Goal: Task Accomplishment & Management: Manage account settings

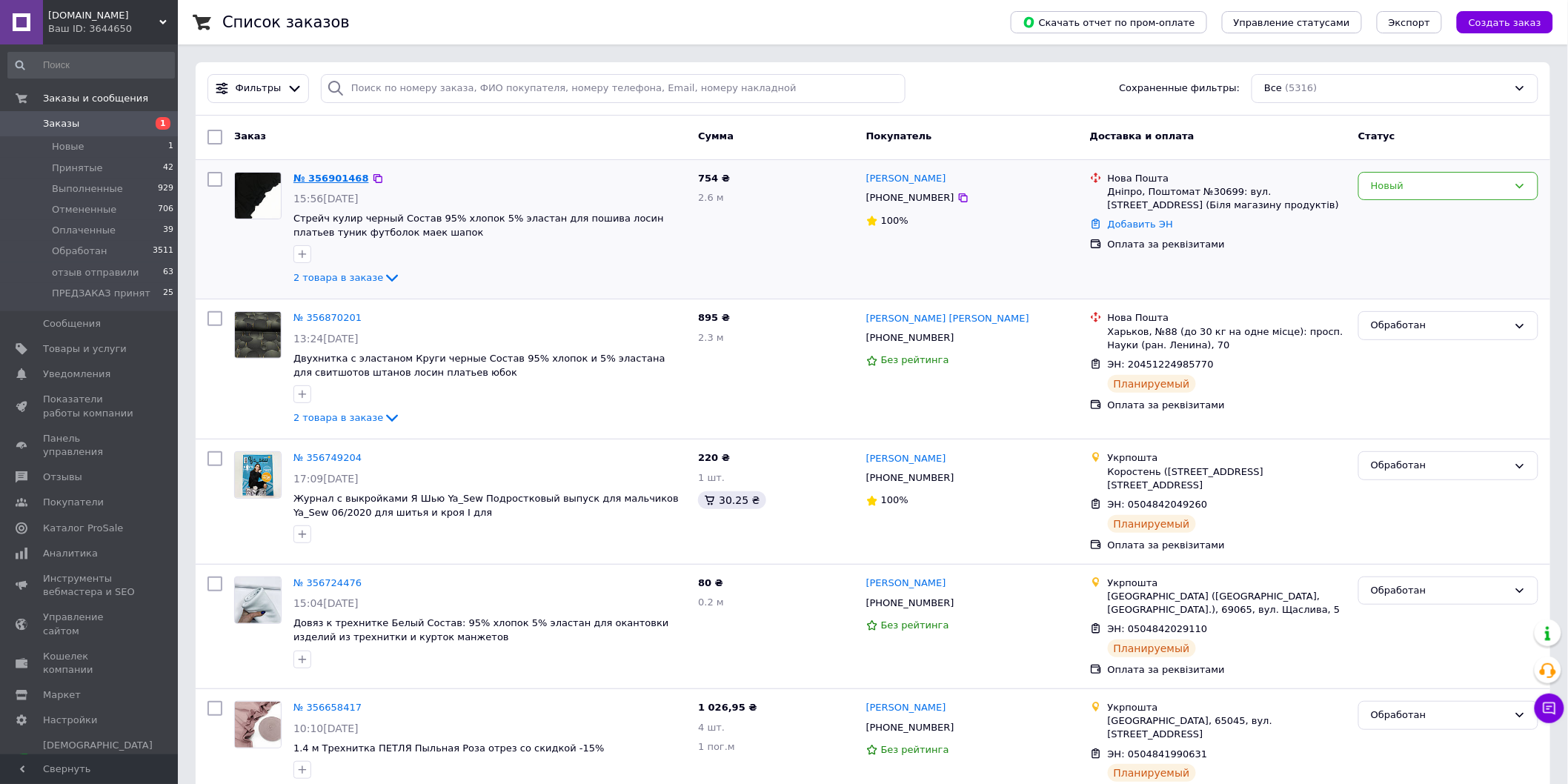
click at [322, 179] on link "№ 356901468" at bounding box center [331, 177] width 76 height 11
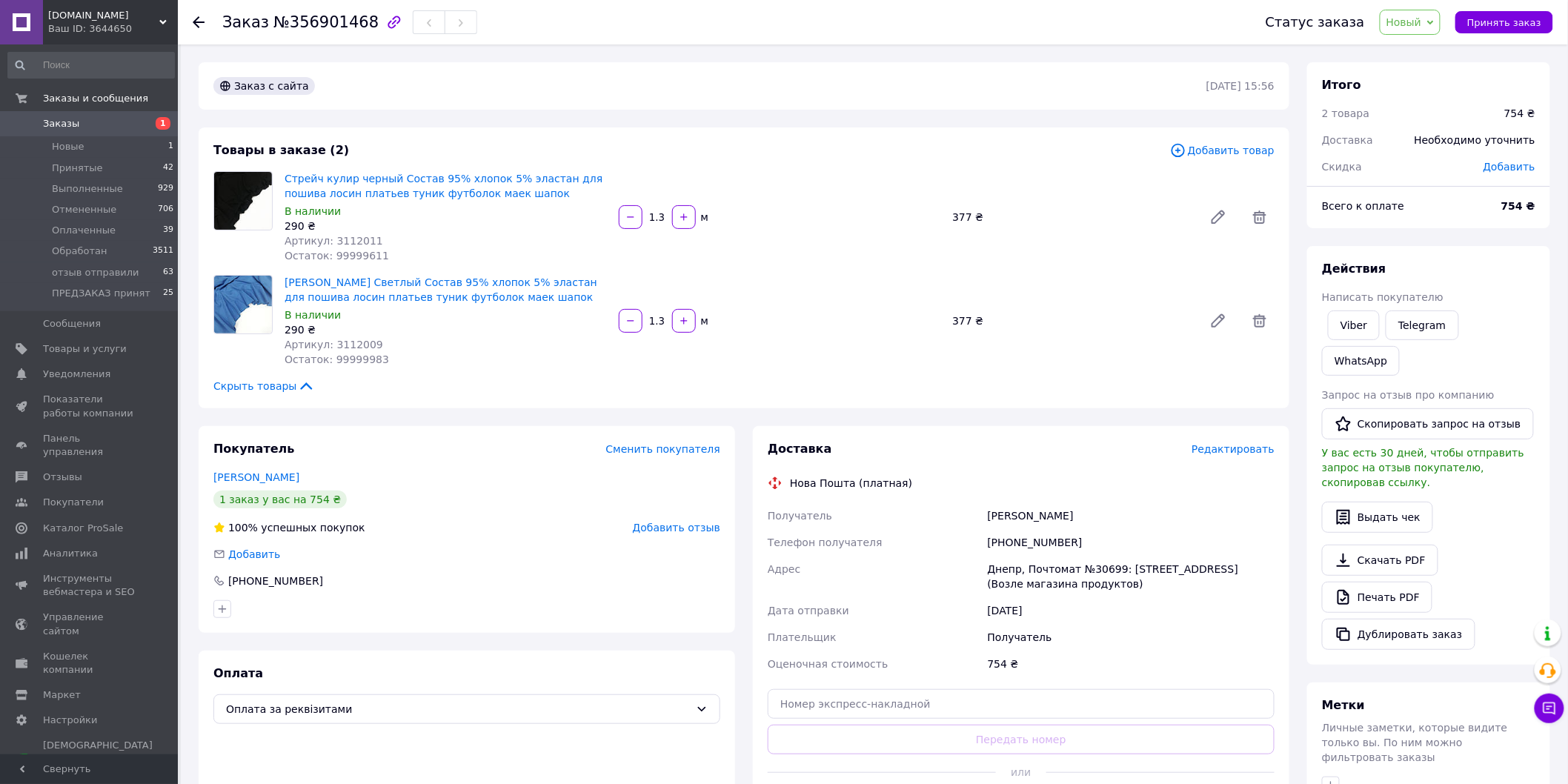
drag, startPoint x: 286, startPoint y: 486, endPoint x: 208, endPoint y: 485, distance: 78.0
click at [208, 485] on div "Покупатель Сменить покупателя Вергун Ирина 1 заказ у вас на 754 ₴ 100% успешных…" at bounding box center [467, 530] width 536 height 207
drag, startPoint x: 283, startPoint y: 475, endPoint x: 213, endPoint y: 476, distance: 70.0
click at [214, 476] on div "Вергун Ирина" at bounding box center [467, 478] width 507 height 15
copy link "Вергун Ирина"
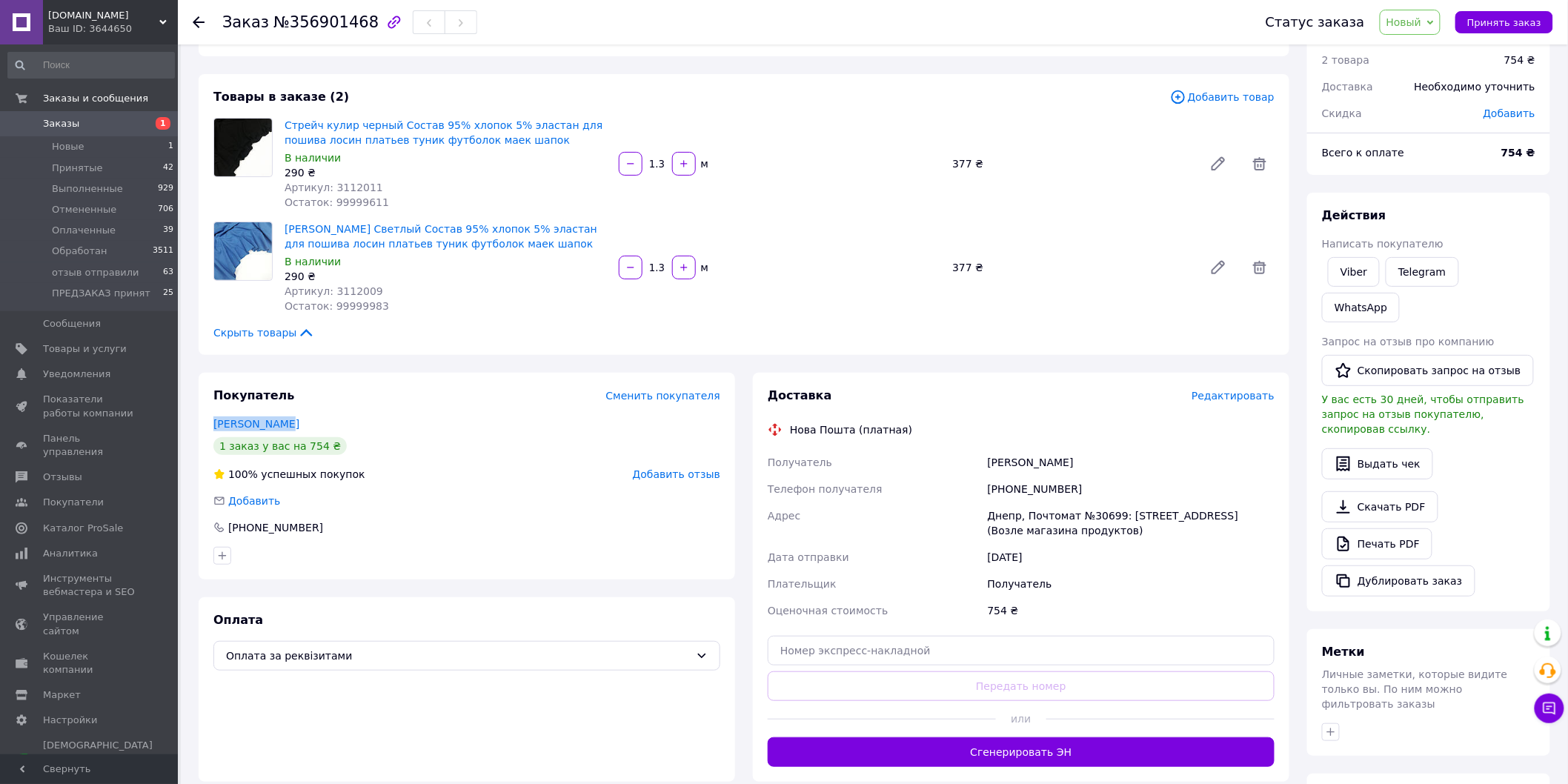
scroll to position [82, 0]
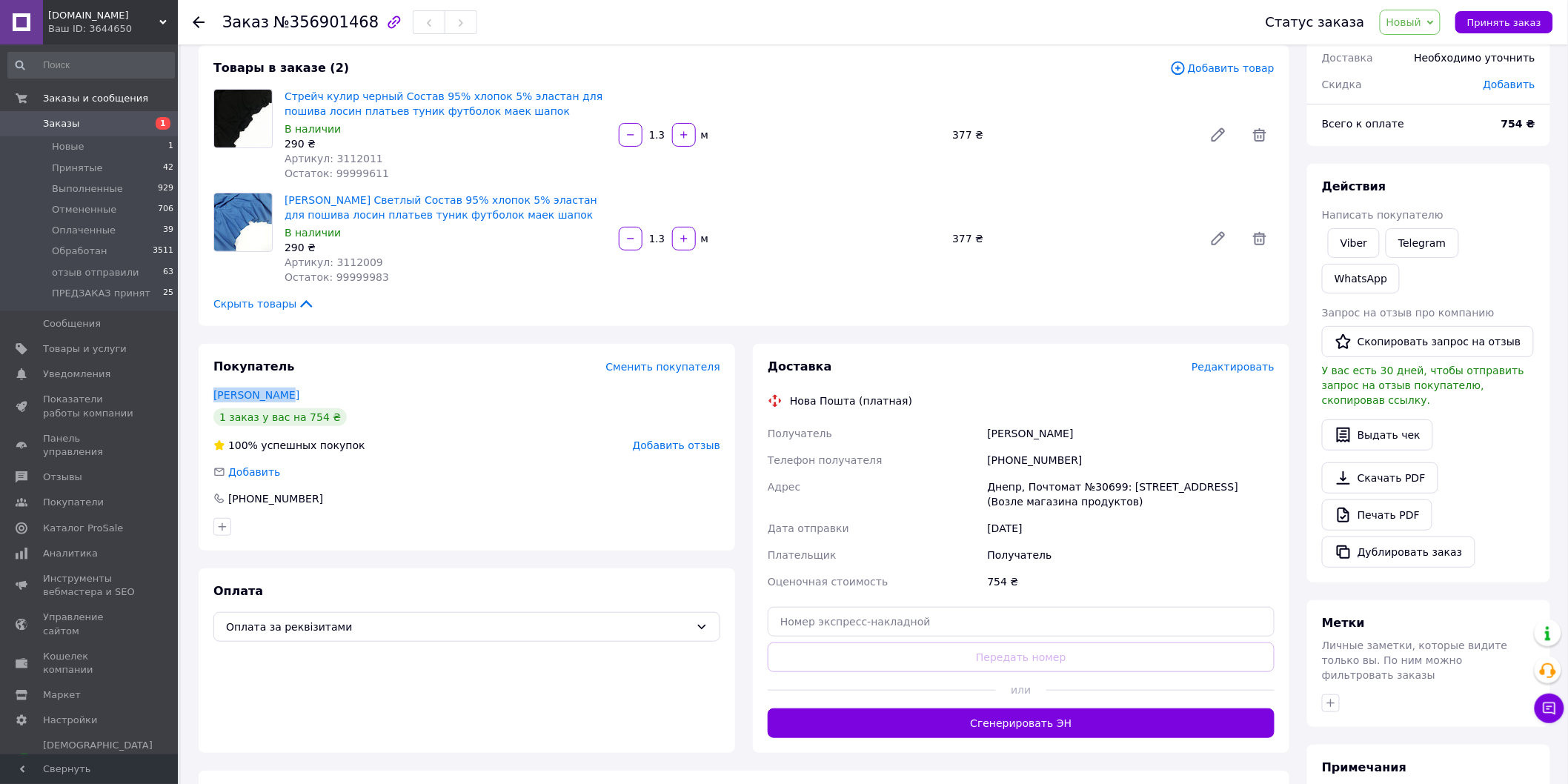
copy link "Вергун Ирина"
drag, startPoint x: 987, startPoint y: 458, endPoint x: 1070, endPoint y: 465, distance: 83.3
click at [1070, 465] on div "[PHONE_NUMBER]" at bounding box center [1131, 460] width 293 height 27
copy div "[PHONE_NUMBER]"
drag, startPoint x: 990, startPoint y: 485, endPoint x: 1112, endPoint y: 507, distance: 124.0
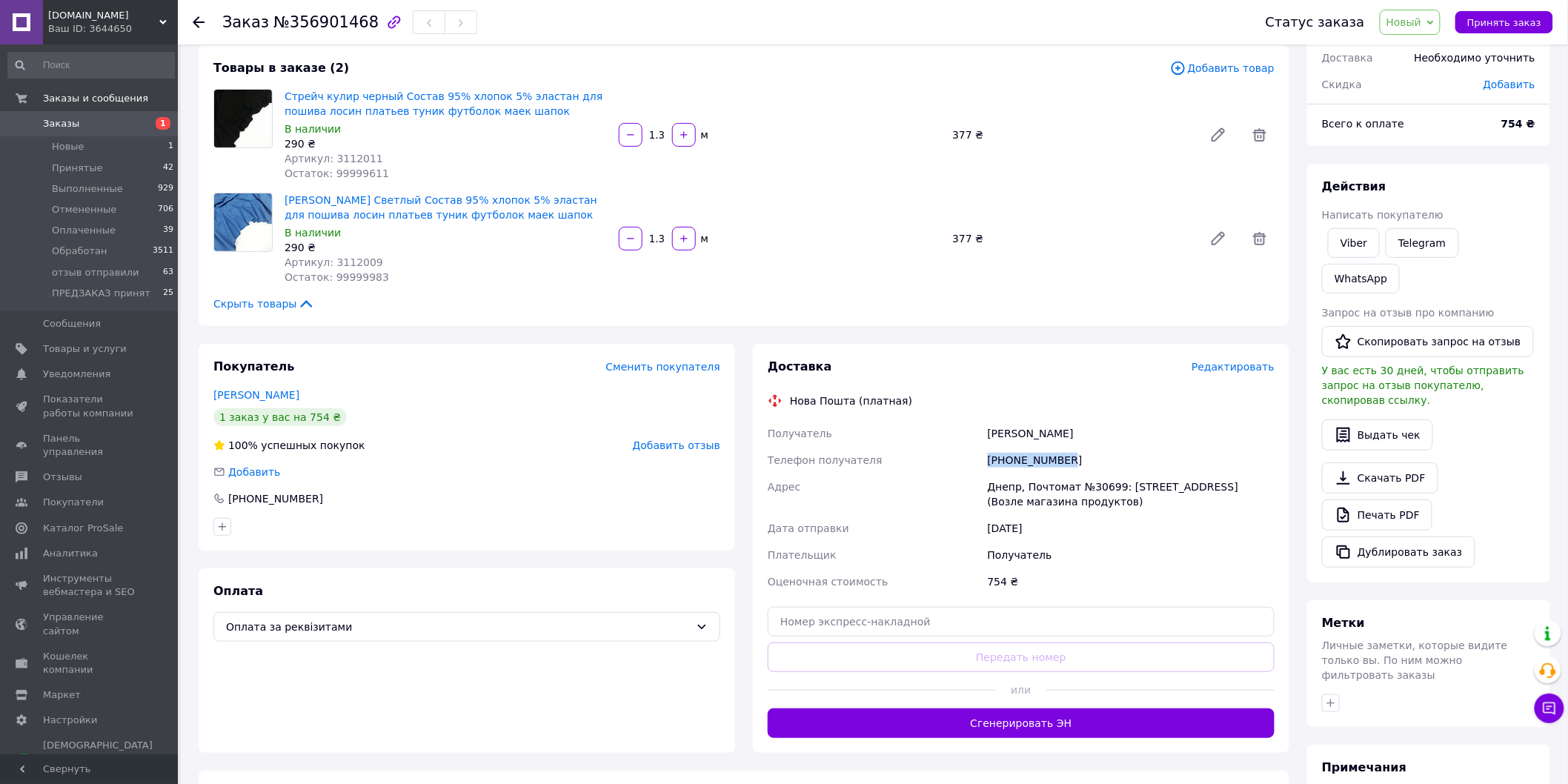
click at [1112, 507] on div "Днепр, Почтомат №30699: ул. [STREET_ADDRESS] (Возле магазина продуктов)" at bounding box center [1131, 494] width 293 height 41
copy div "Днепр, Почтомат №30699: ул. [STREET_ADDRESS] (Возле магазина продуктов)"
click at [351, 159] on span "Артикул: 3112011" at bounding box center [333, 159] width 98 height 12
copy span "3112011"
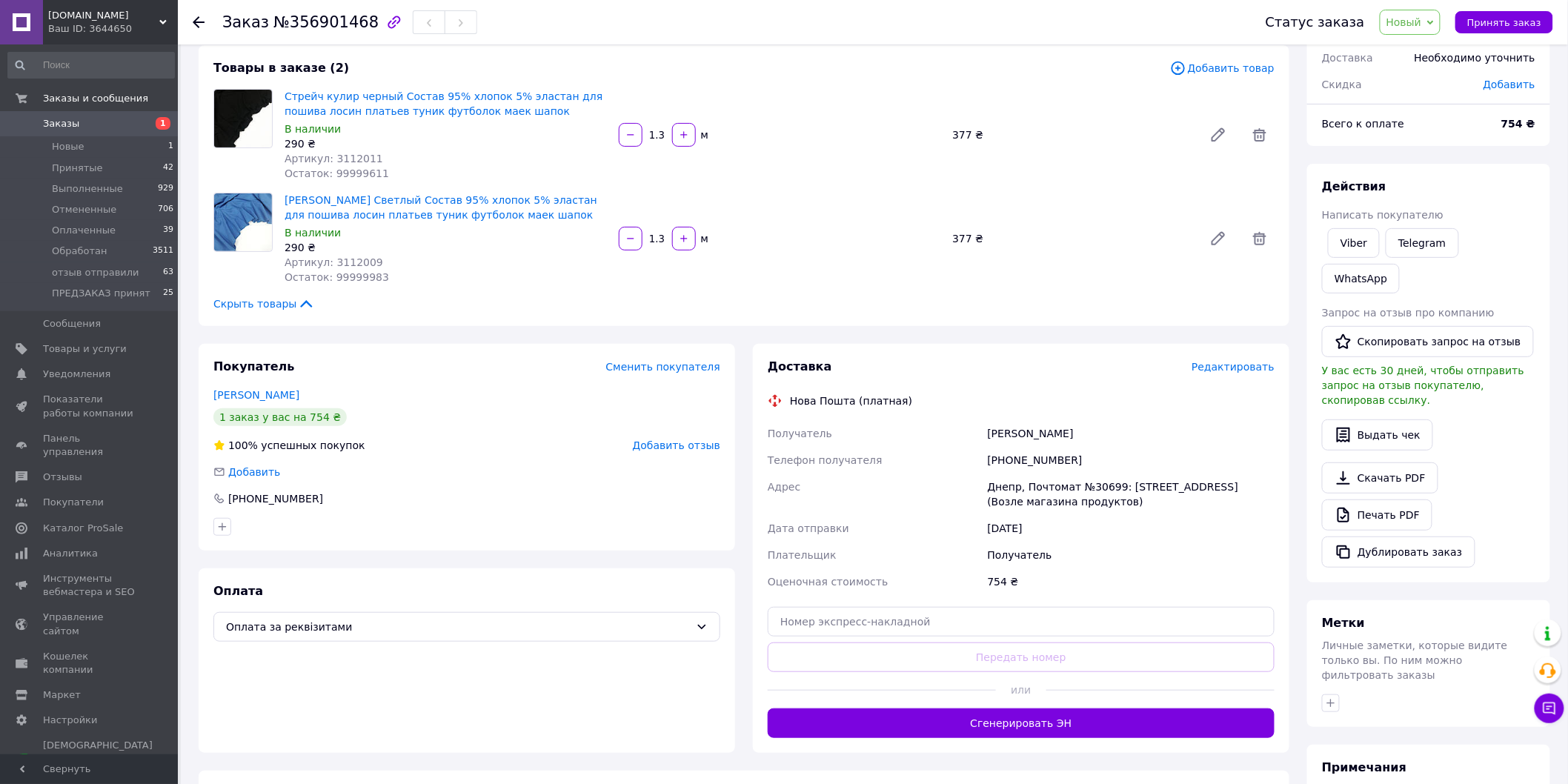
click at [346, 259] on span "Артикул: 3112009" at bounding box center [333, 262] width 98 height 12
copy span "3112009"
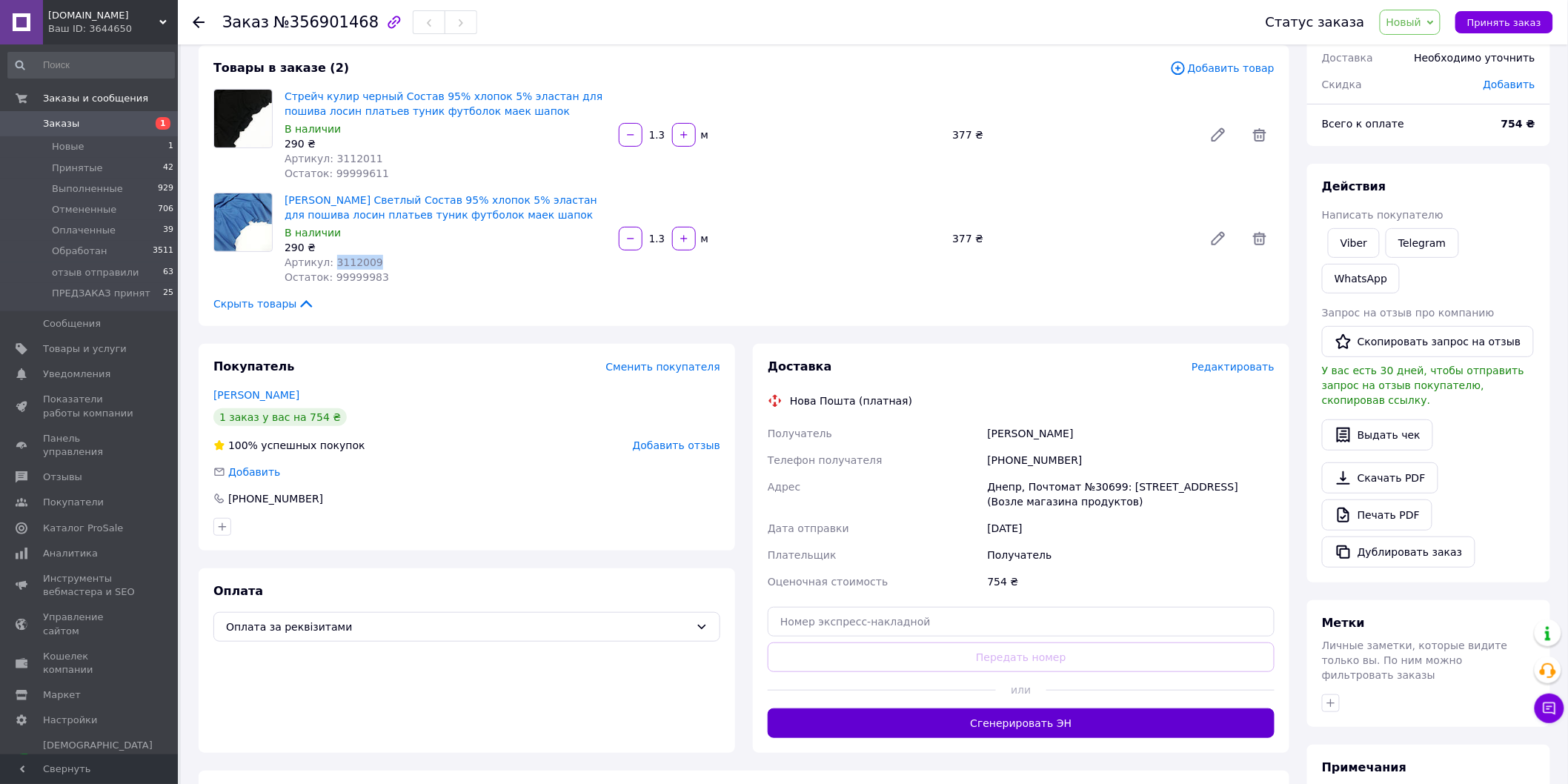
click at [1034, 715] on button "Сгенерировать ЭН" at bounding box center [1021, 723] width 507 height 29
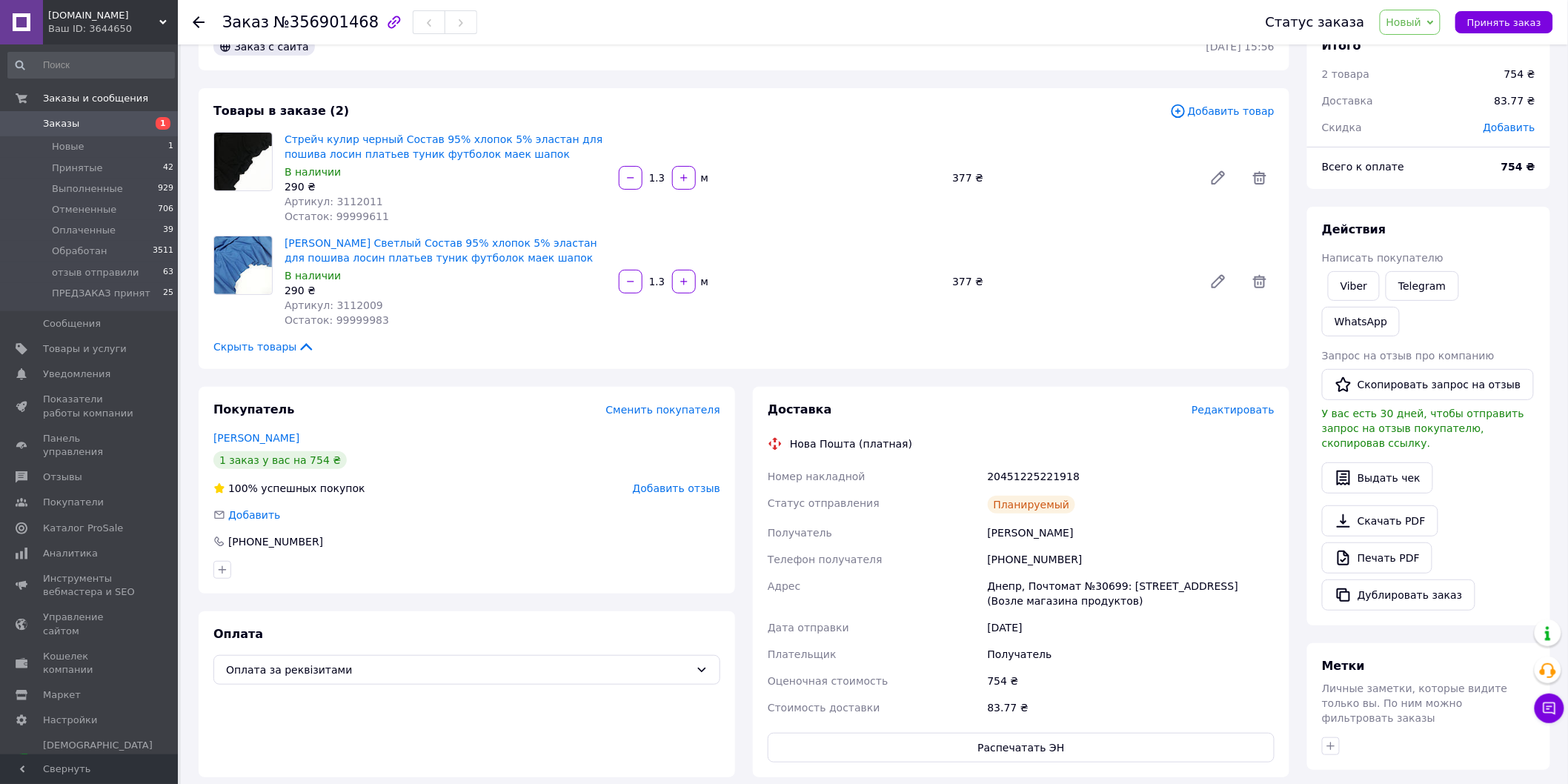
scroll to position [0, 0]
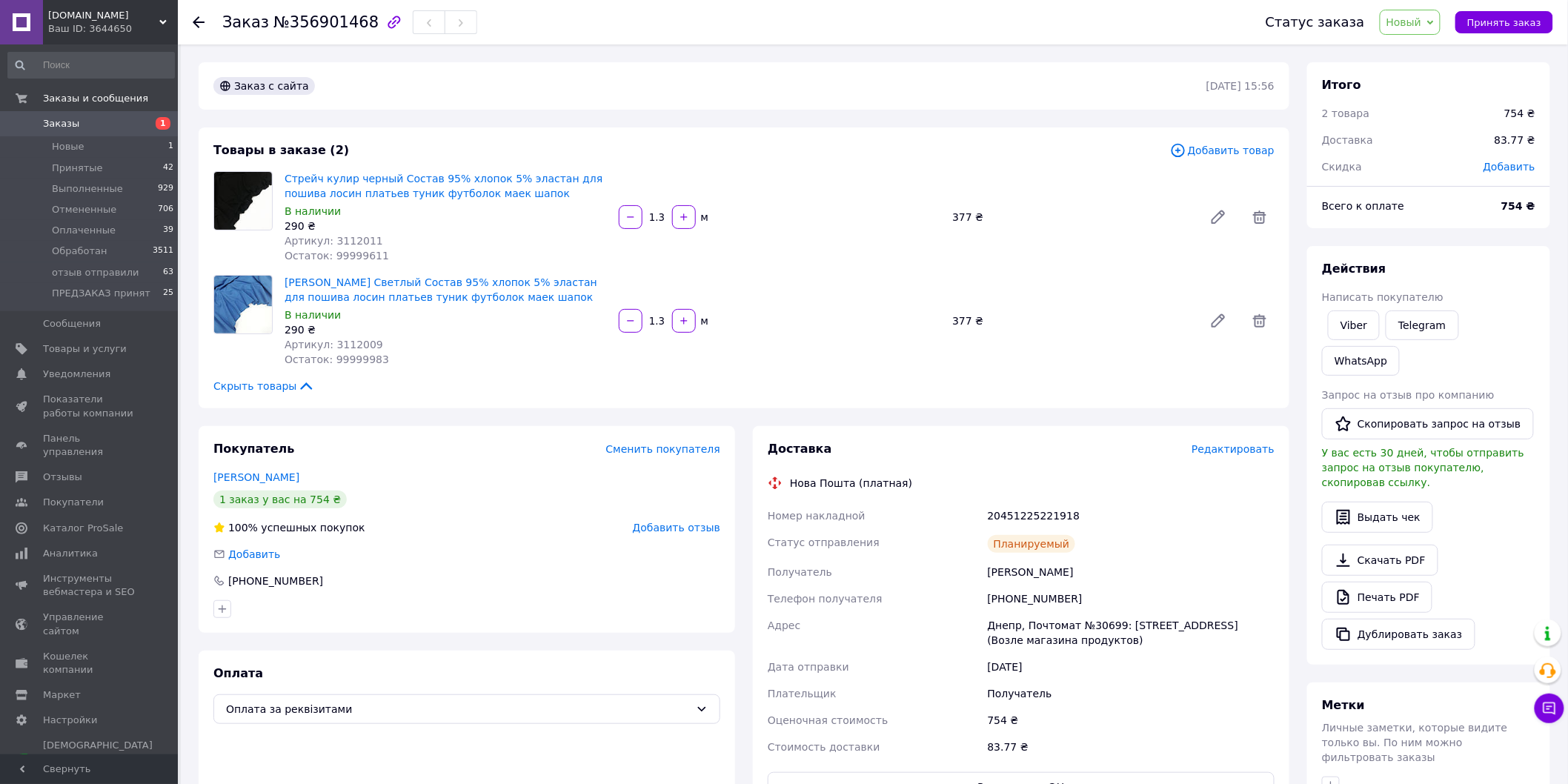
click at [1422, 26] on span "Новый" at bounding box center [1404, 22] width 35 height 12
click at [1426, 143] on li "Обработан" at bounding box center [1437, 140] width 114 height 22
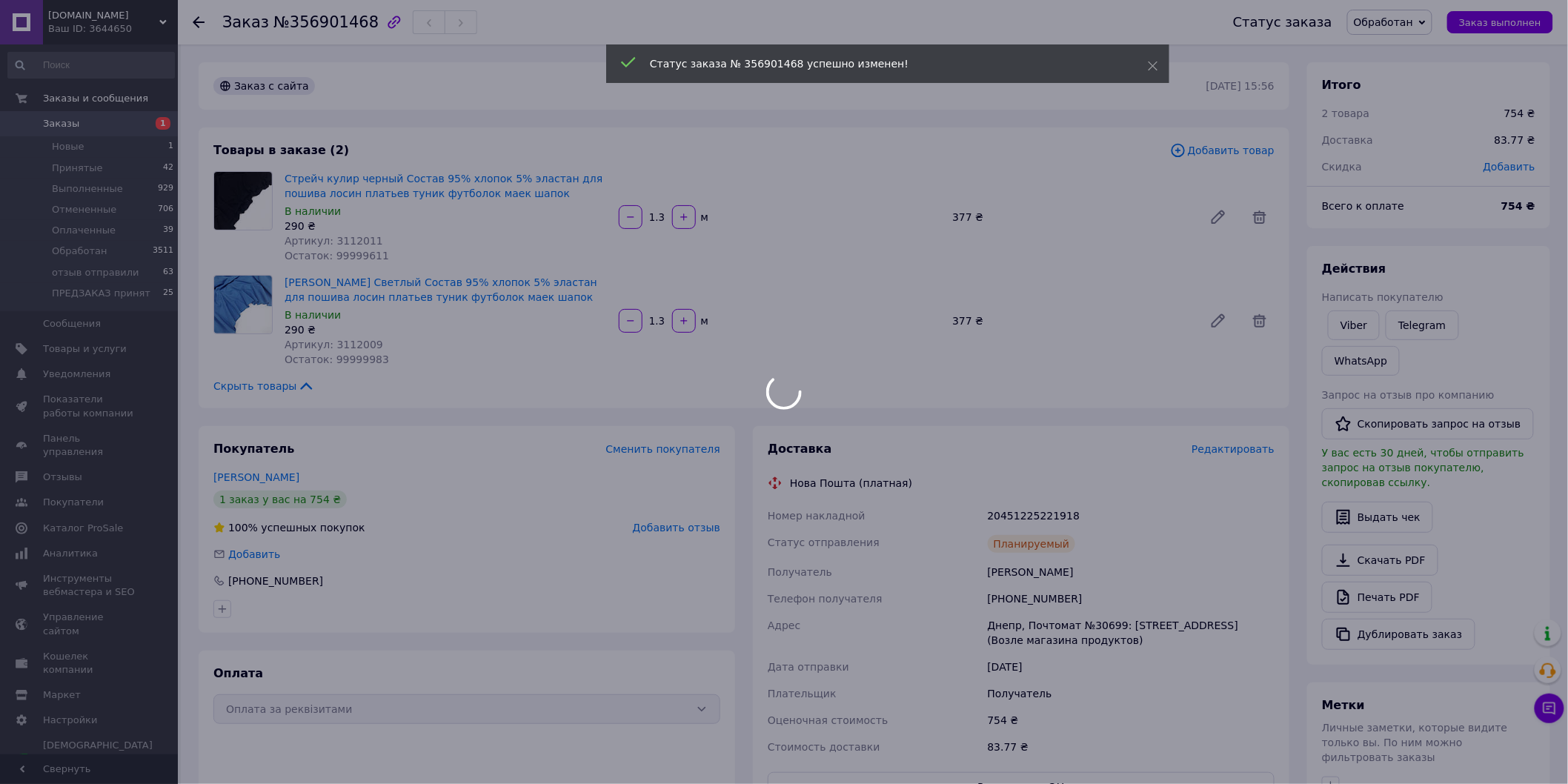
drag, startPoint x: 987, startPoint y: 517, endPoint x: 1057, endPoint y: 516, distance: 70.0
click at [1057, 516] on div at bounding box center [784, 392] width 1568 height 784
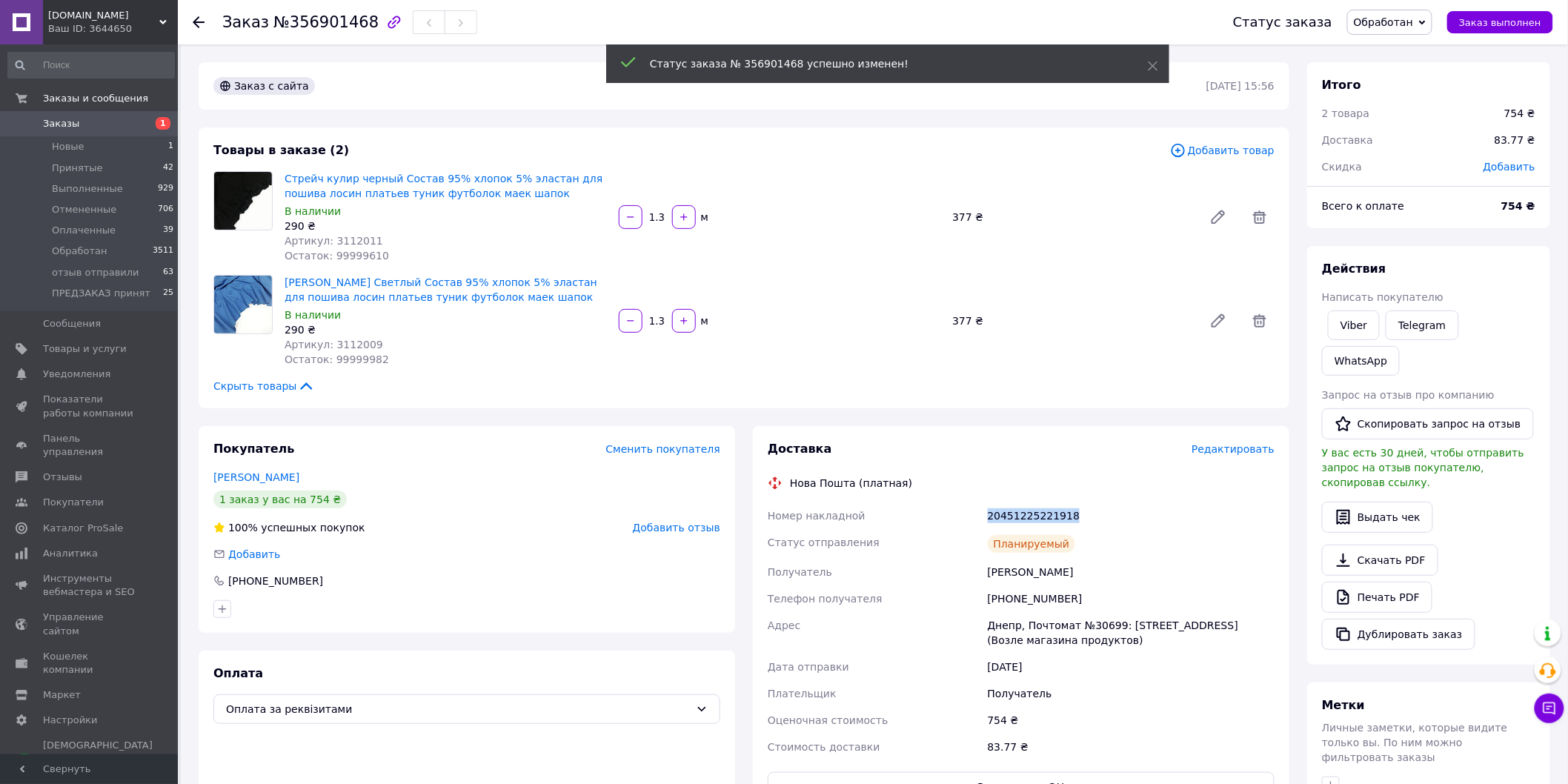
drag, startPoint x: 988, startPoint y: 517, endPoint x: 1087, endPoint y: 515, distance: 99.0
click at [1087, 515] on div "20451225221918" at bounding box center [1131, 516] width 293 height 27
copy div "20451225221918"
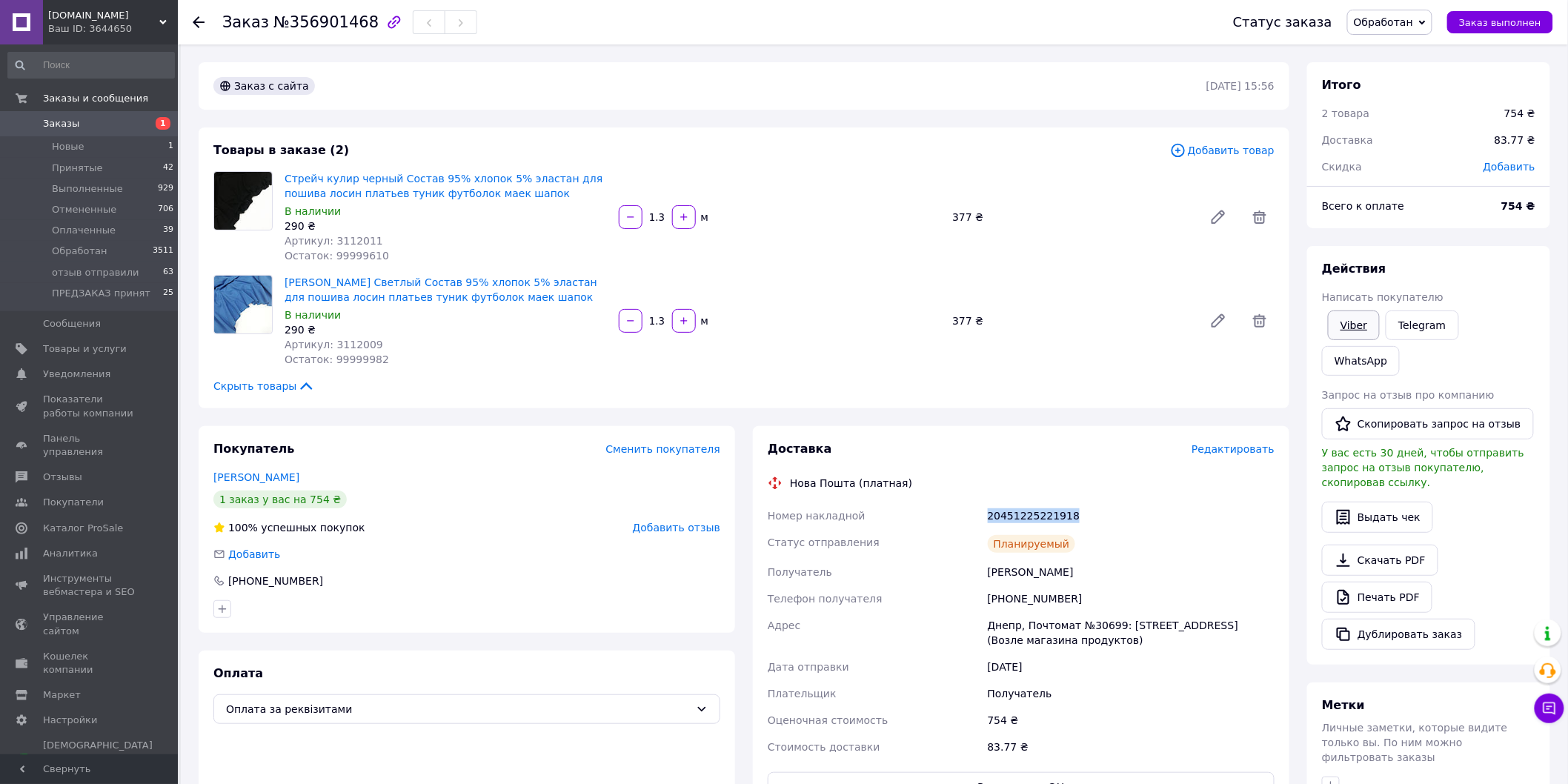
click at [1352, 327] on link "Viber" at bounding box center [1354, 325] width 52 height 29
click at [1351, 332] on link "Viber" at bounding box center [1354, 325] width 52 height 29
click at [146, 121] on span "1" at bounding box center [157, 124] width 40 height 13
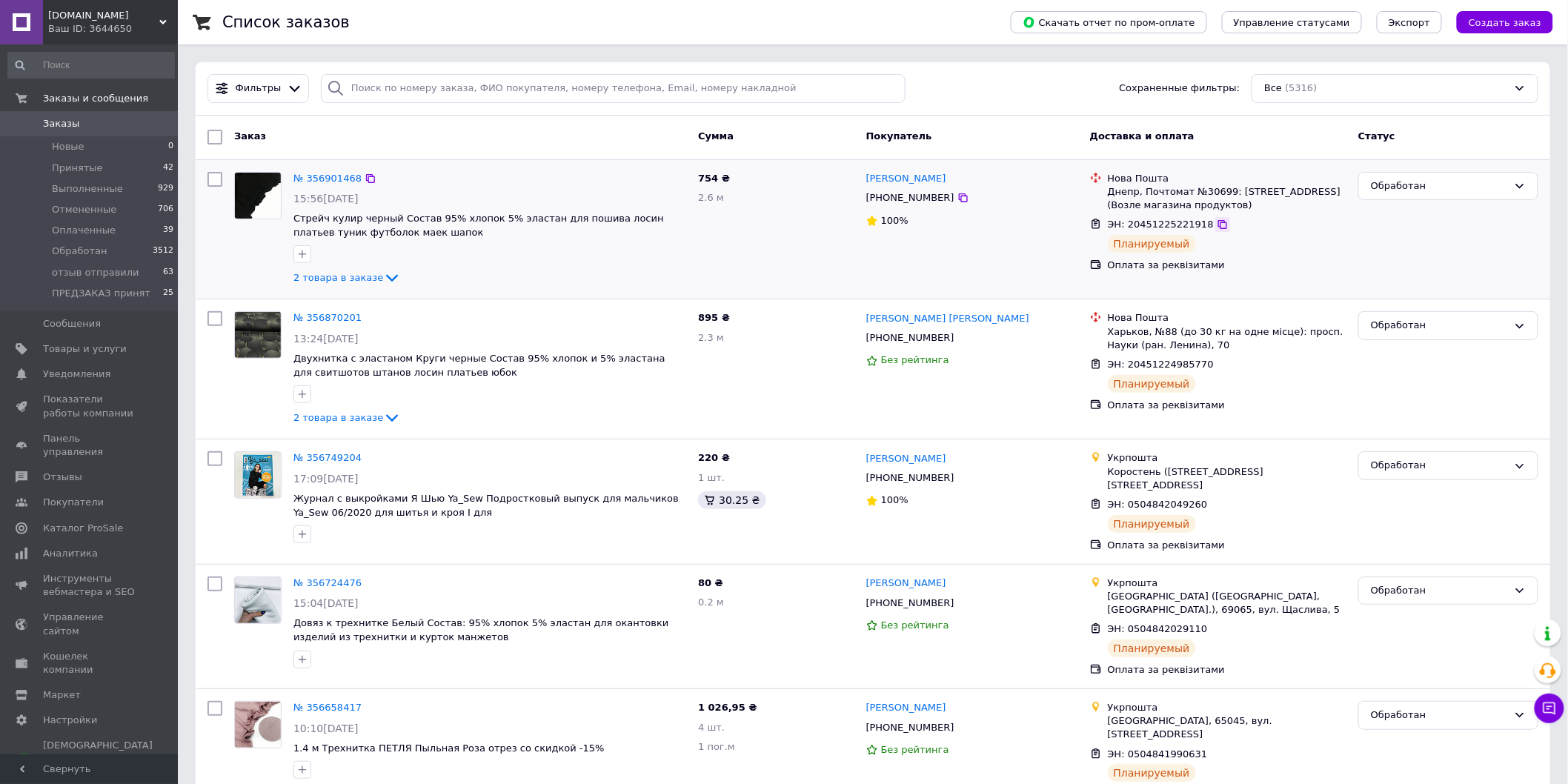
click at [1217, 227] on icon at bounding box center [1222, 225] width 12 height 12
